Goal: Communication & Community: Connect with others

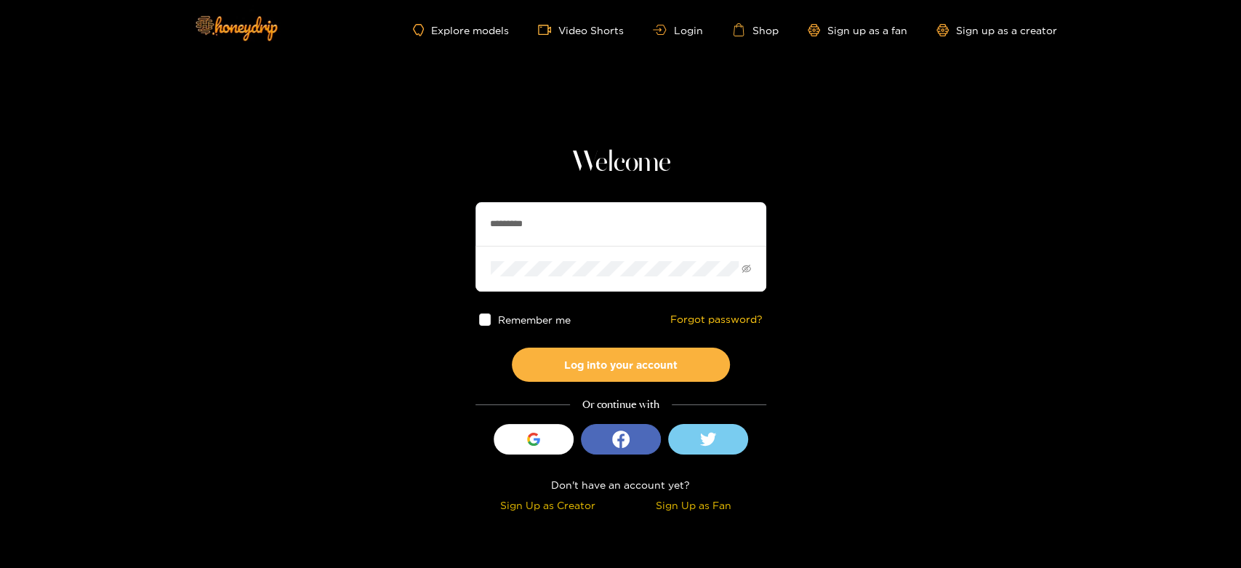
drag, startPoint x: 549, startPoint y: 225, endPoint x: 448, endPoint y: 225, distance: 101.7
click at [448, 225] on section "Welcome ********* Remember me Forgot password? Log into your account Or continu…" at bounding box center [620, 258] width 1241 height 517
paste input "text"
type input "******"
click at [642, 342] on div "Remember me Forgot password?" at bounding box center [620, 319] width 291 height 56
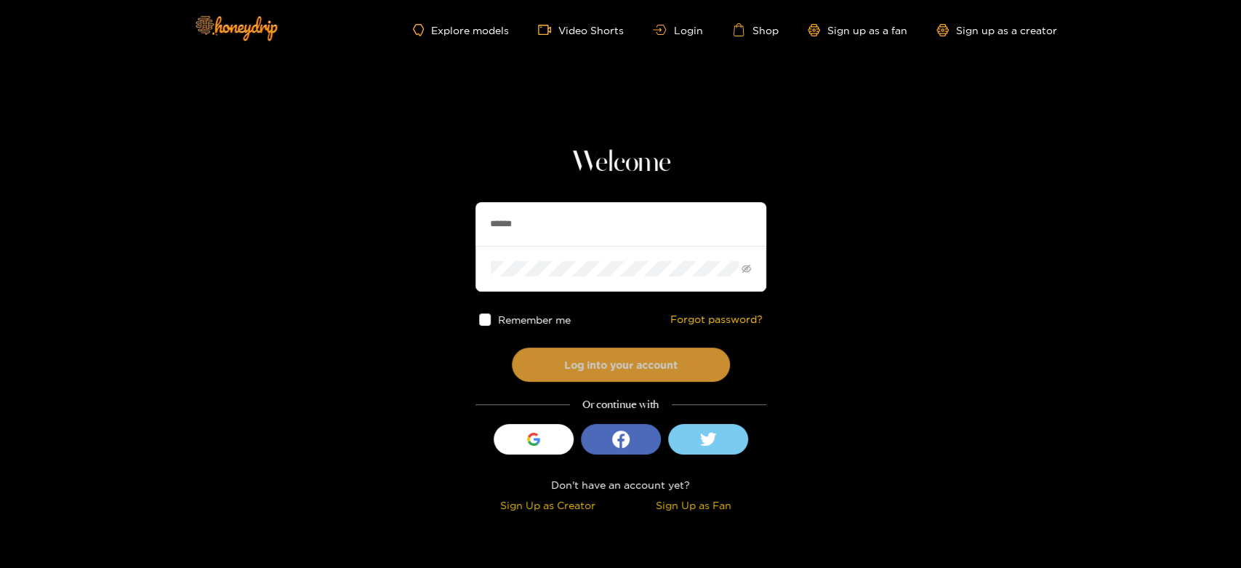
click at [645, 355] on button "Log into your account" at bounding box center [621, 364] width 218 height 34
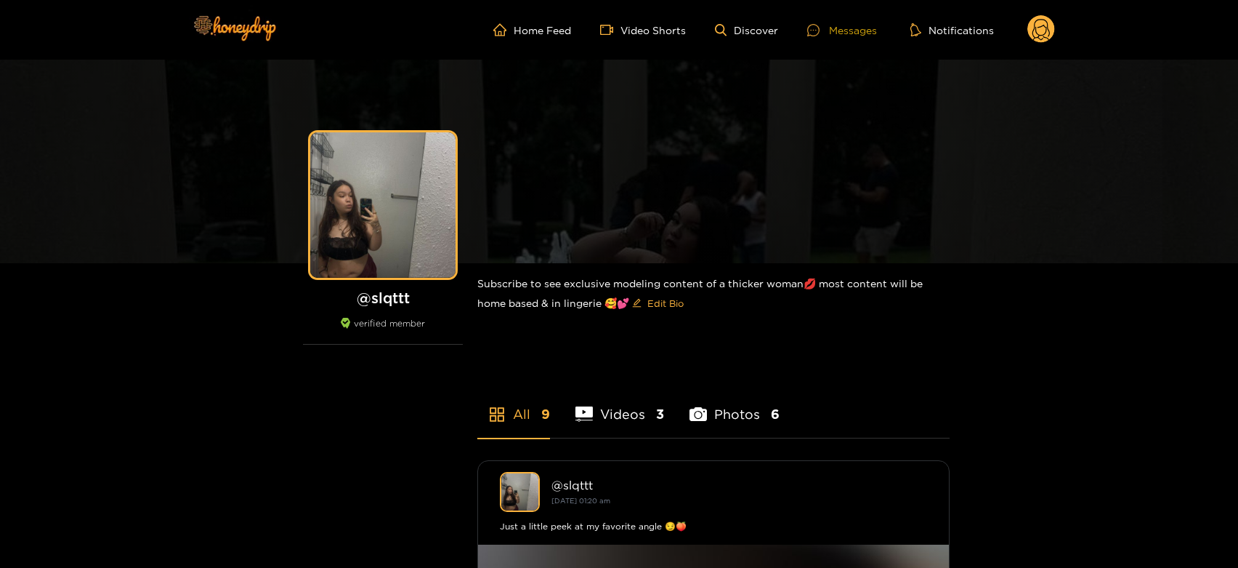
click at [841, 27] on div "Messages" at bounding box center [842, 30] width 70 height 17
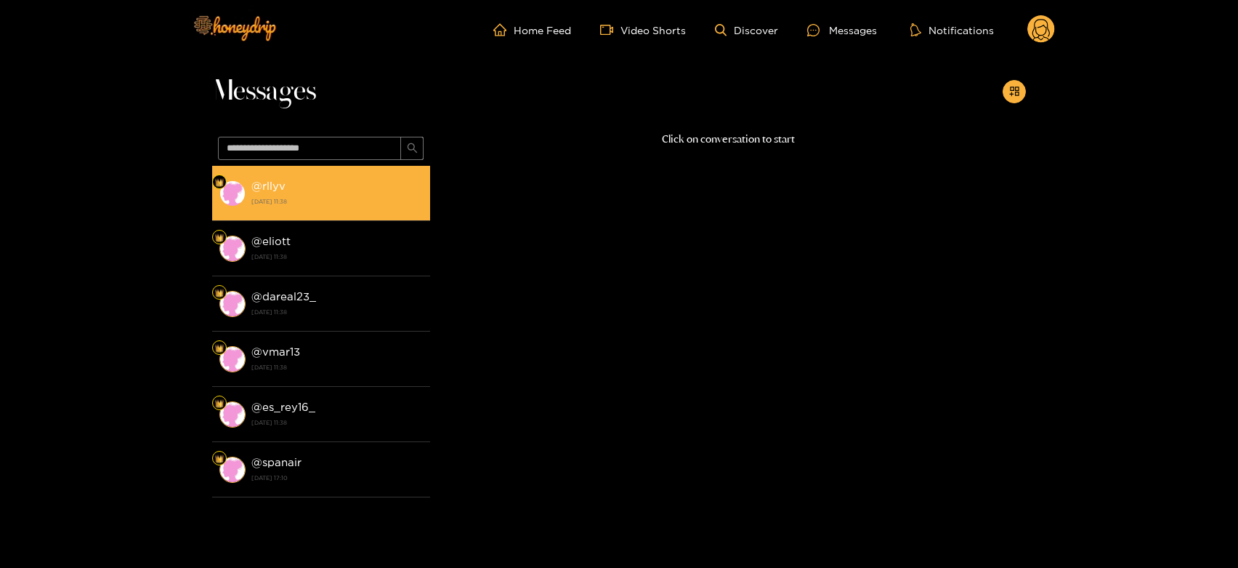
click at [411, 190] on div "@ rllyv [DATE] 11:38" at bounding box center [337, 193] width 172 height 33
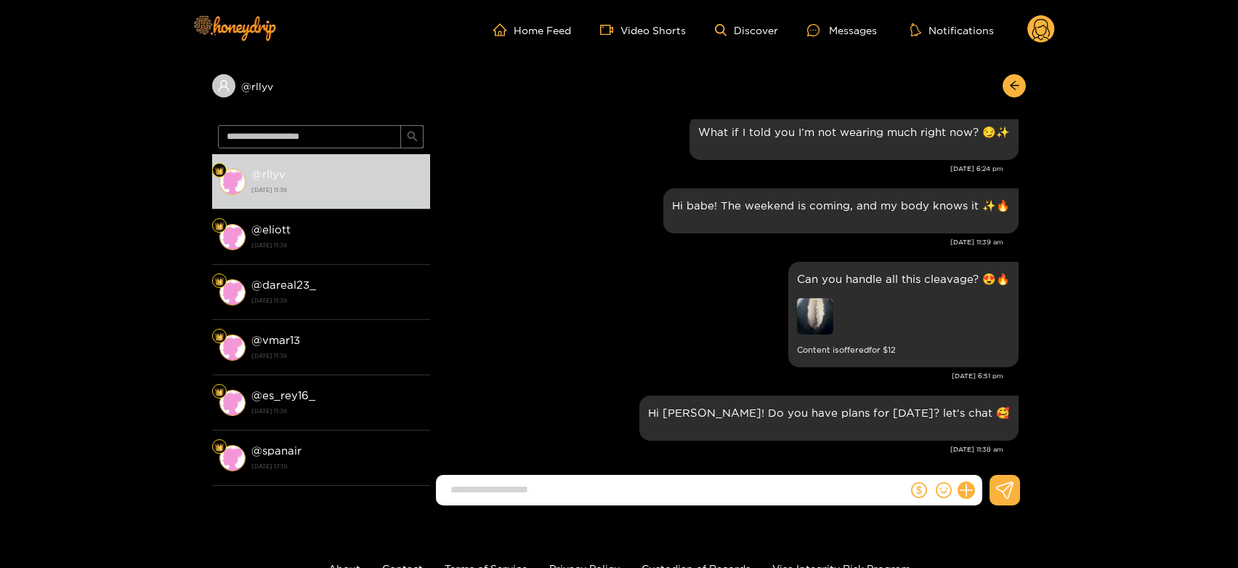
scroll to position [2268, 0]
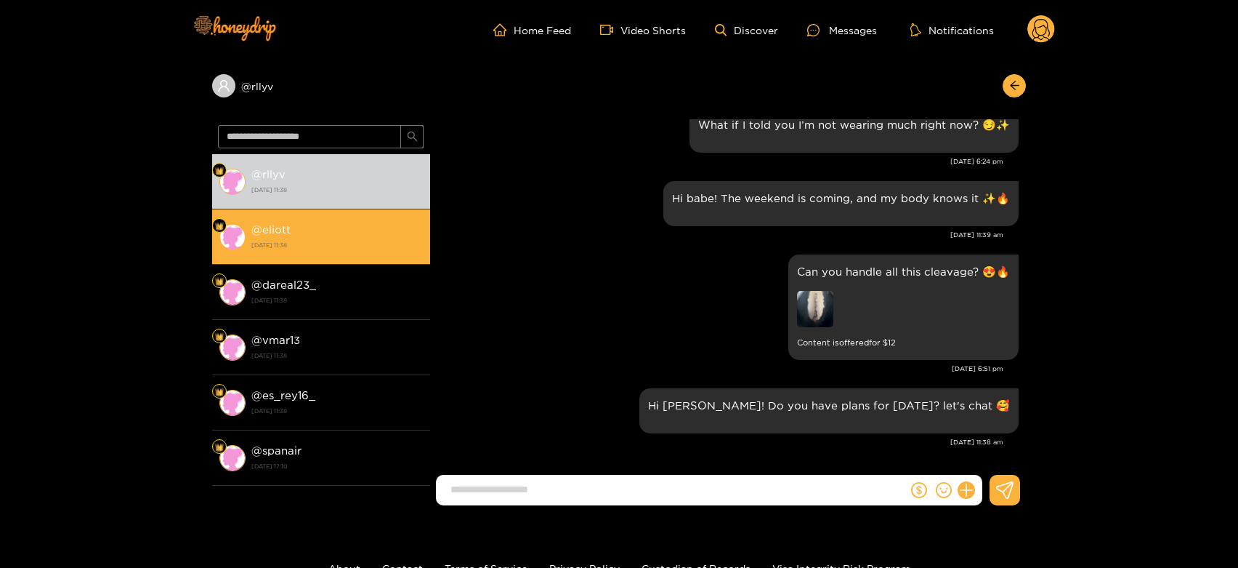
click at [325, 246] on strong "[DATE] 11:38" at bounding box center [337, 244] width 172 height 13
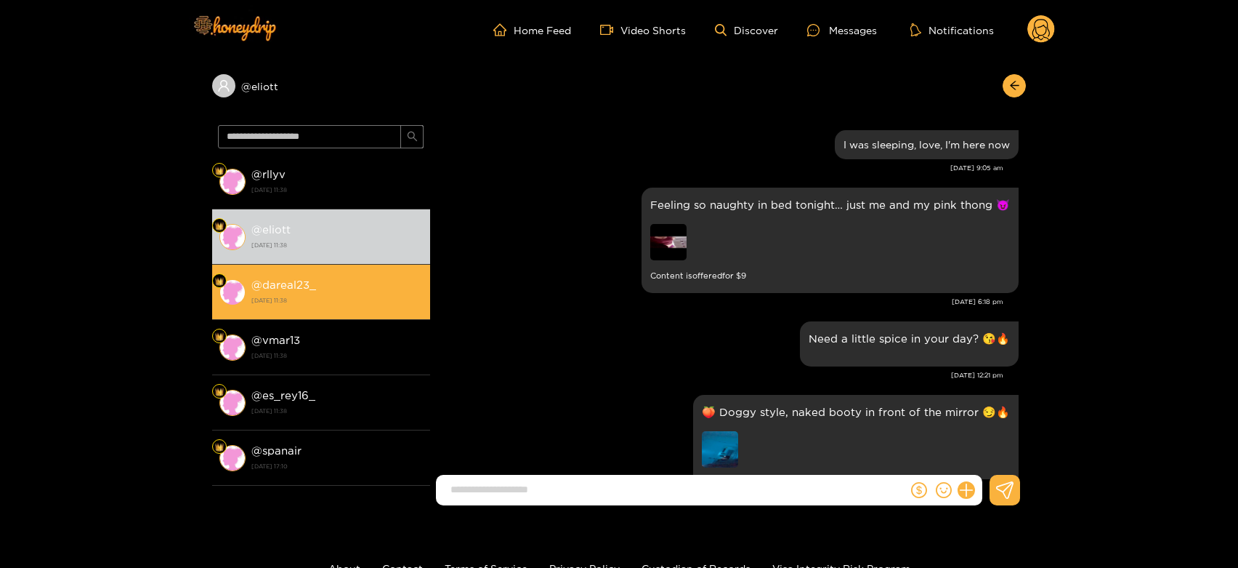
scroll to position [2180, 0]
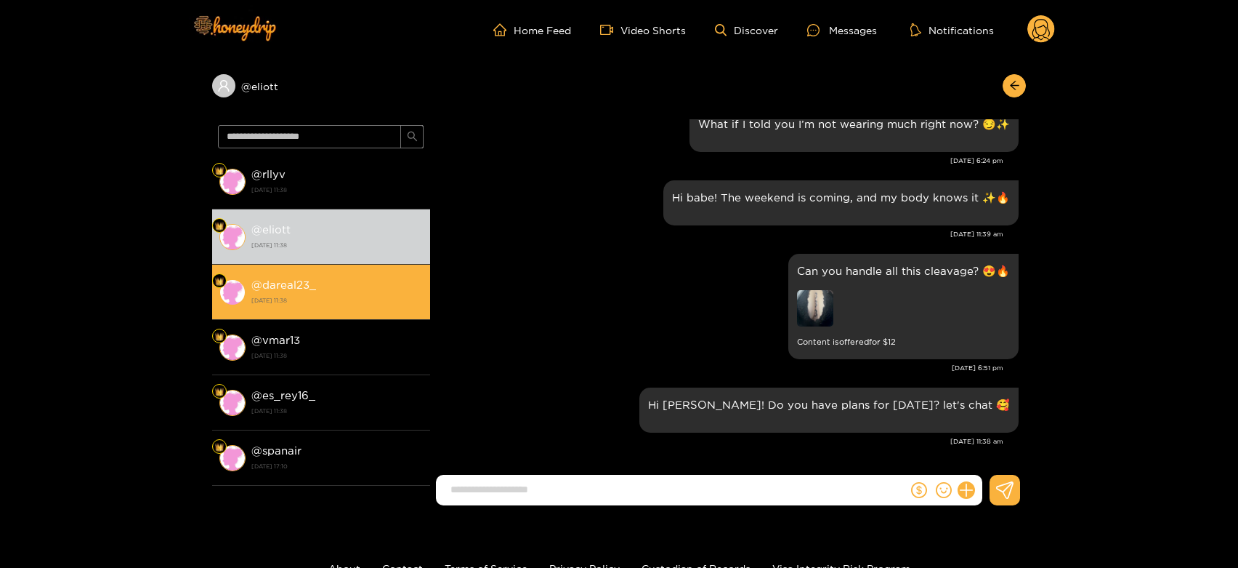
click at [321, 283] on div "@ dareal23_ [DATE] 11:38" at bounding box center [337, 291] width 172 height 33
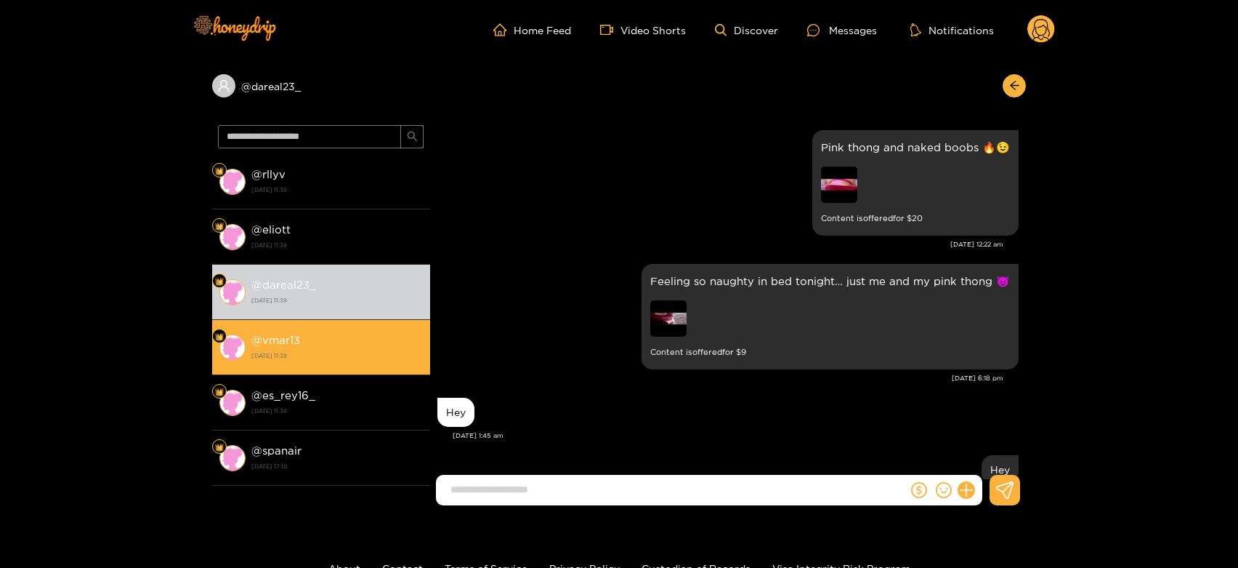
scroll to position [2180, 0]
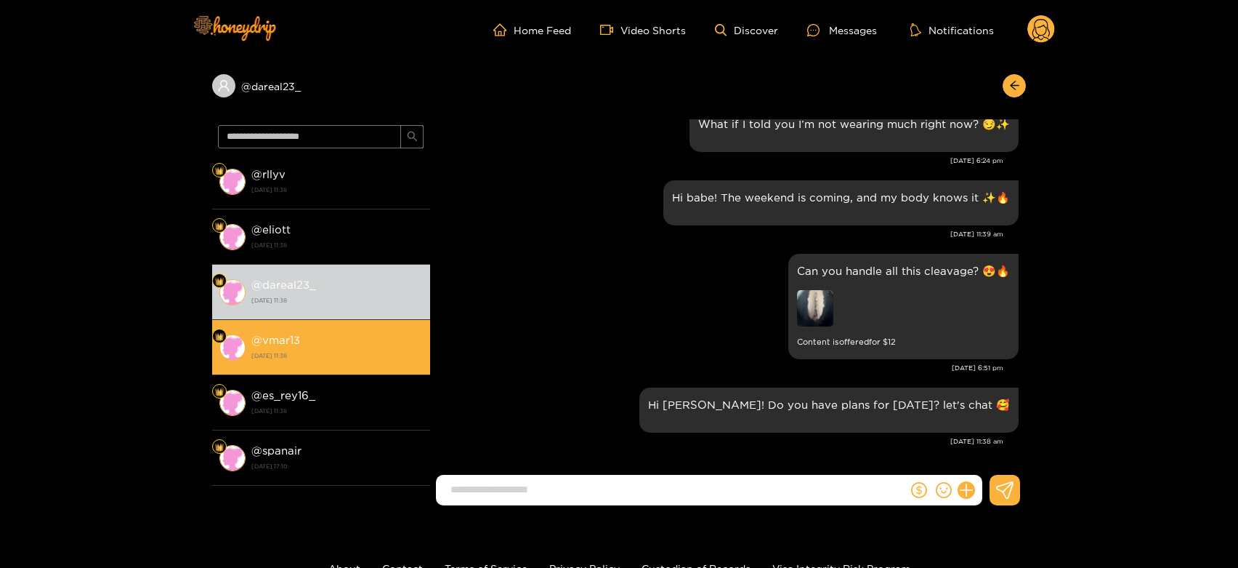
click at [336, 349] on strong "[DATE] 11:38" at bounding box center [337, 355] width 172 height 13
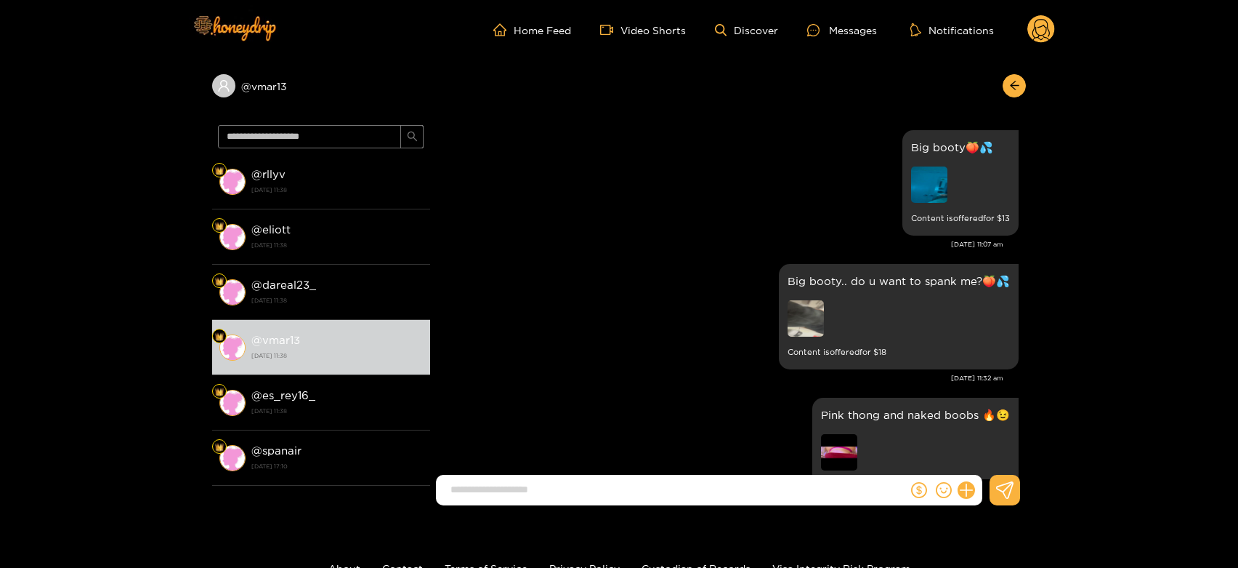
scroll to position [2332, 0]
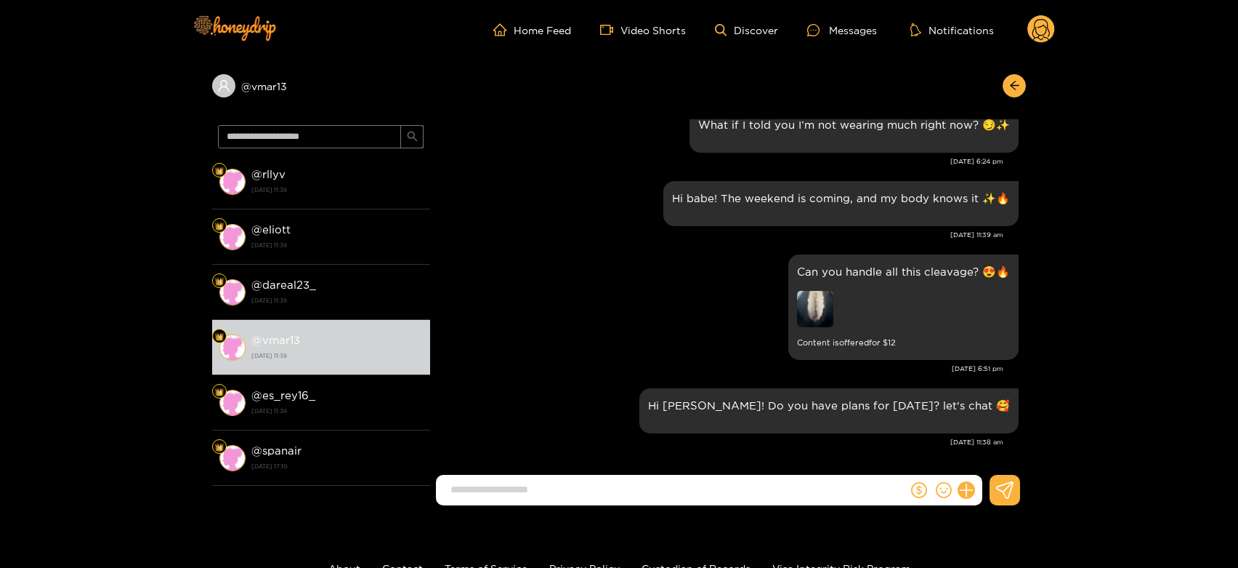
click at [1044, 26] on icon at bounding box center [1041, 31] width 17 height 25
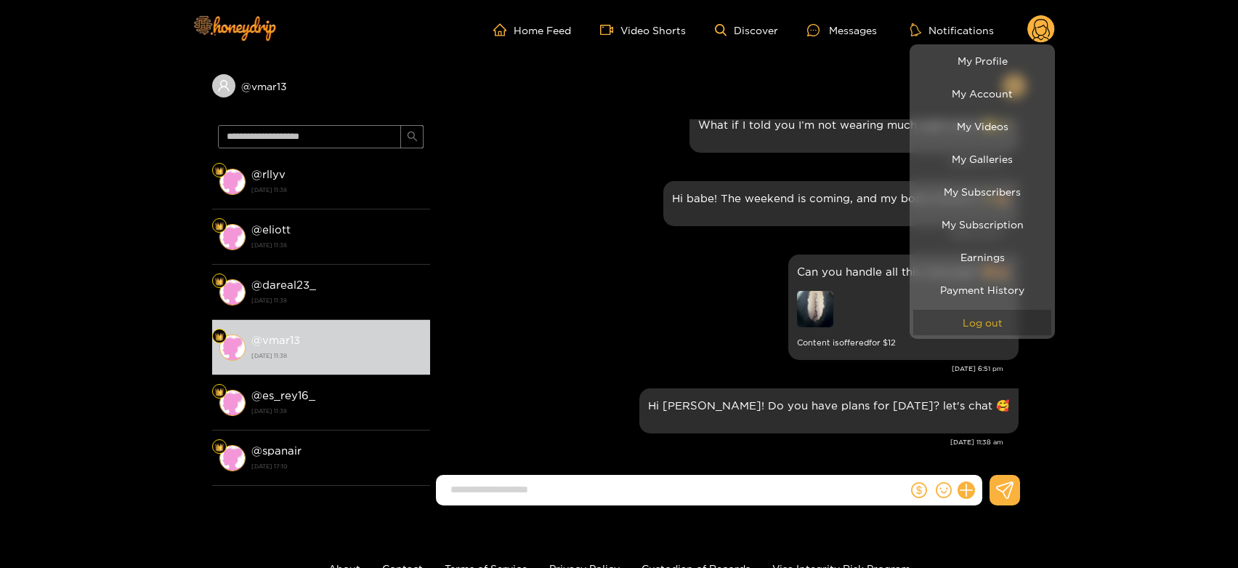
click at [994, 330] on button "Log out" at bounding box center [983, 322] width 138 height 25
